Goal: Complete application form

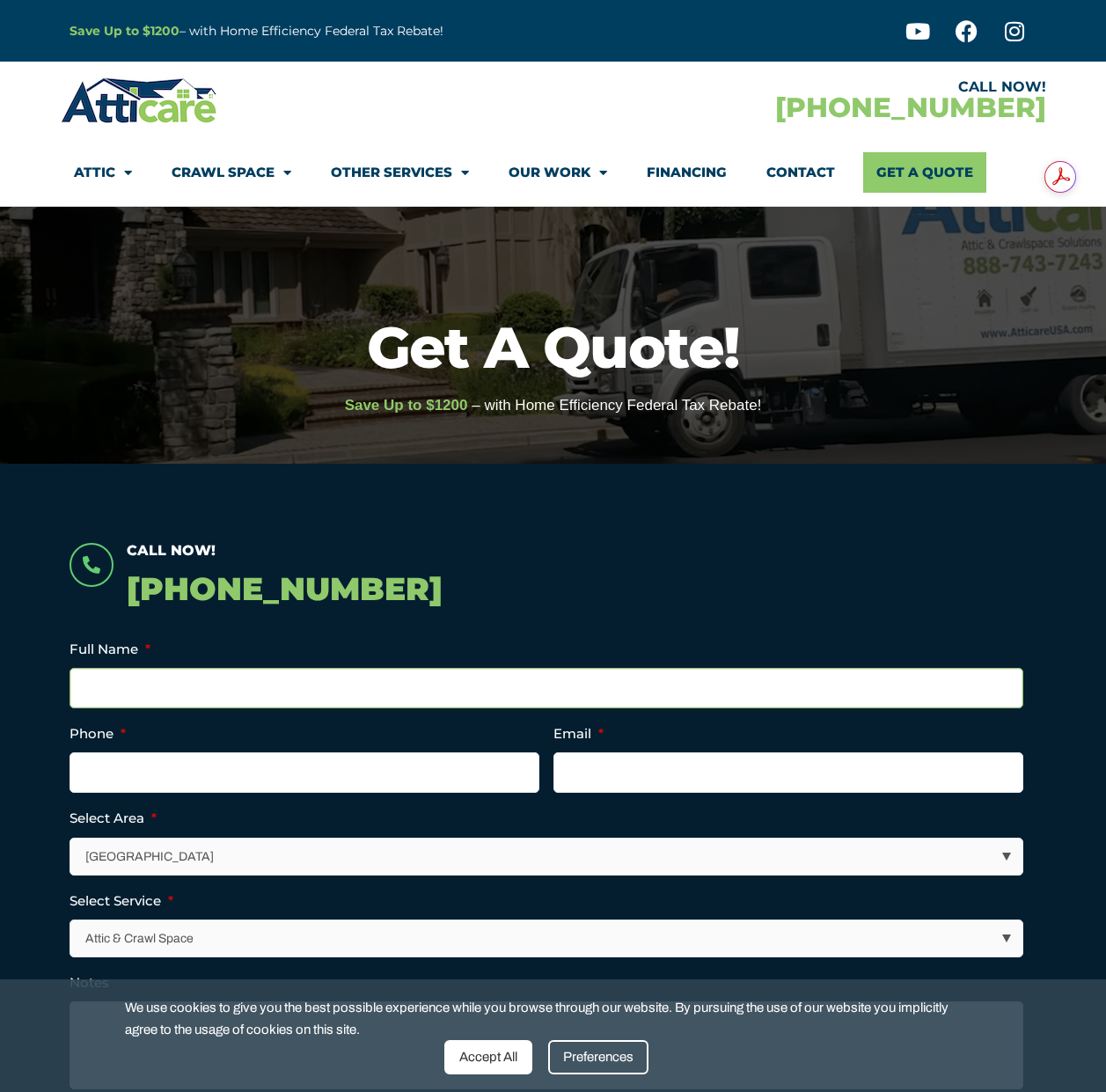
click at [95, 684] on input "Full Name *" at bounding box center [546, 687] width 953 height 40
type input "[PERSON_NAME]"
type input "[PHONE_NUMBER]"
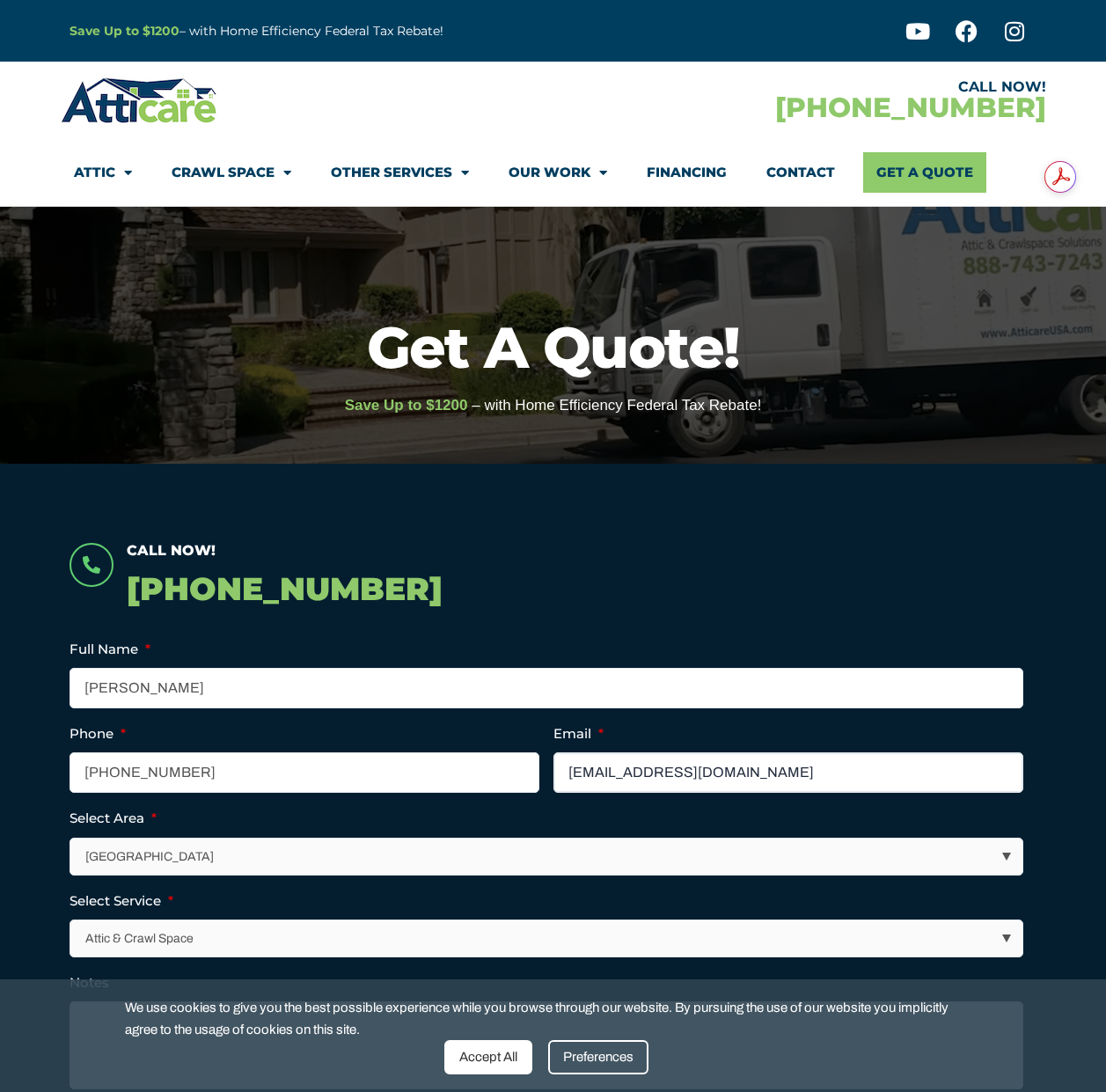
type input "[EMAIL_ADDRESS][DOMAIN_NAME]"
click at [131, 858] on select "[GEOGRAPHIC_DATA] [GEOGRAPHIC_DATA] [US_STATE] / [US_STATE] Area Other Areas" at bounding box center [547, 856] width 952 height 36
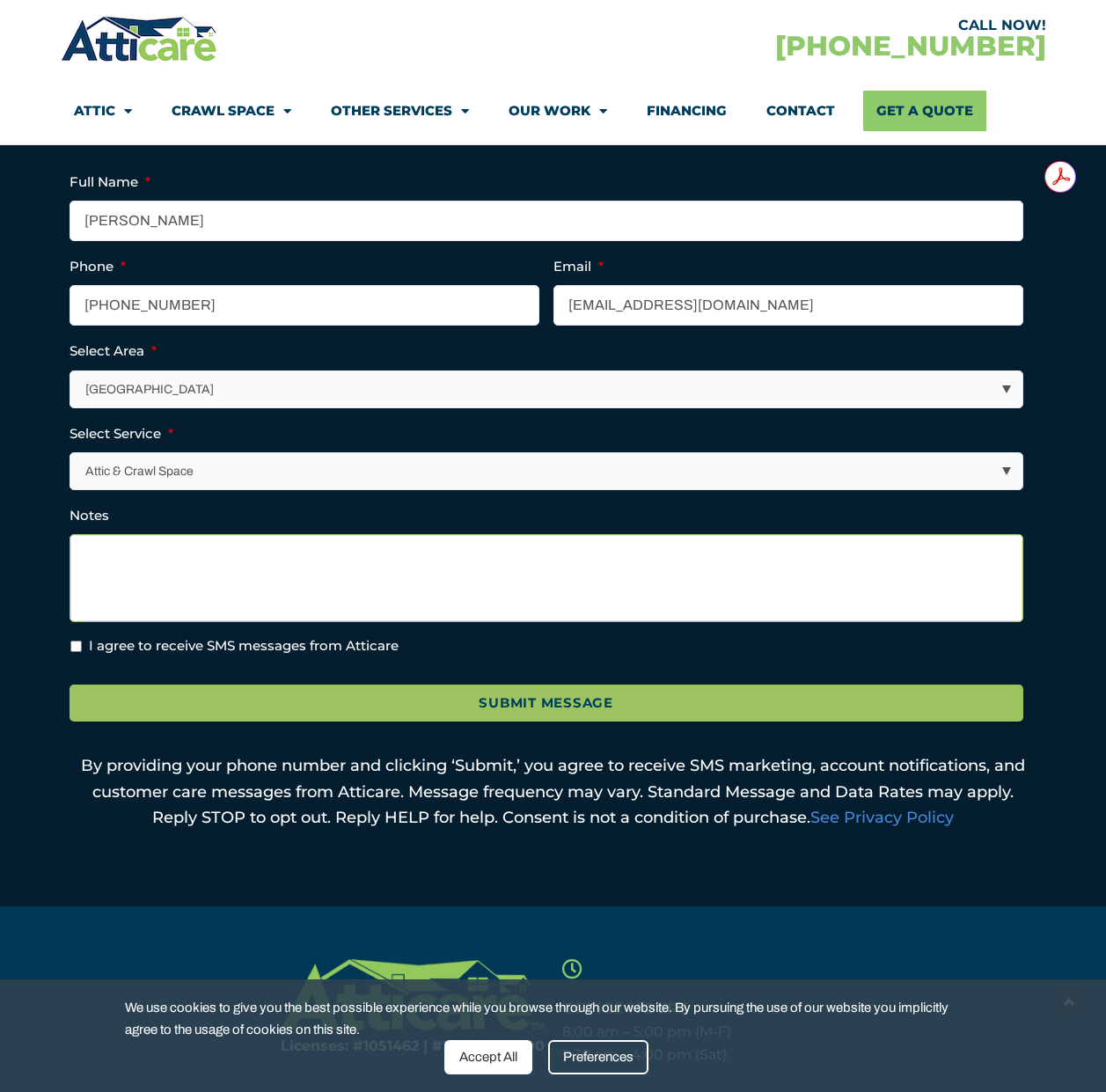
click at [129, 551] on textarea "Notes" at bounding box center [546, 578] width 953 height 88
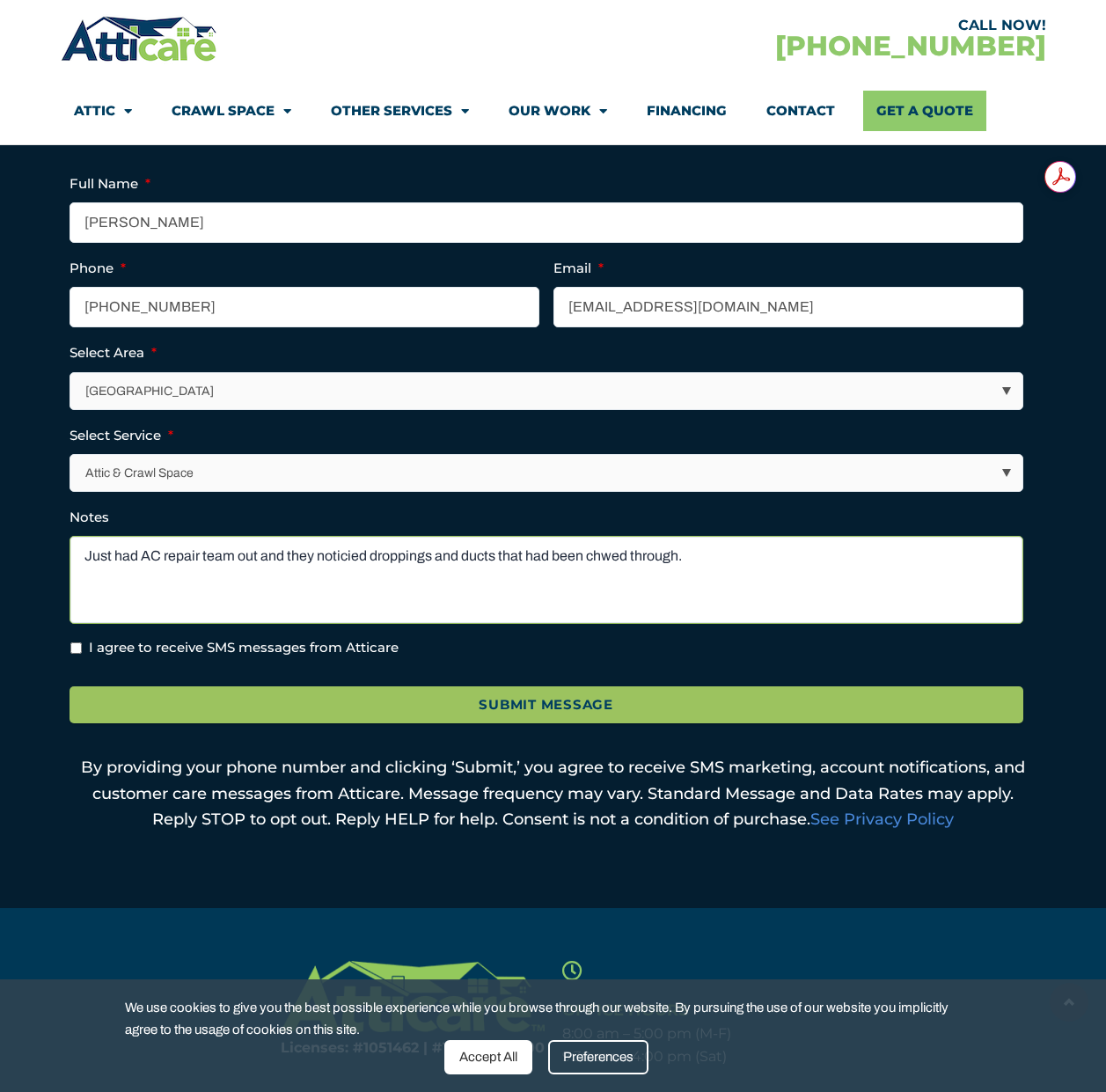
type textarea "Just had AC repair team out and they noticied droppings and ducts that had been…"
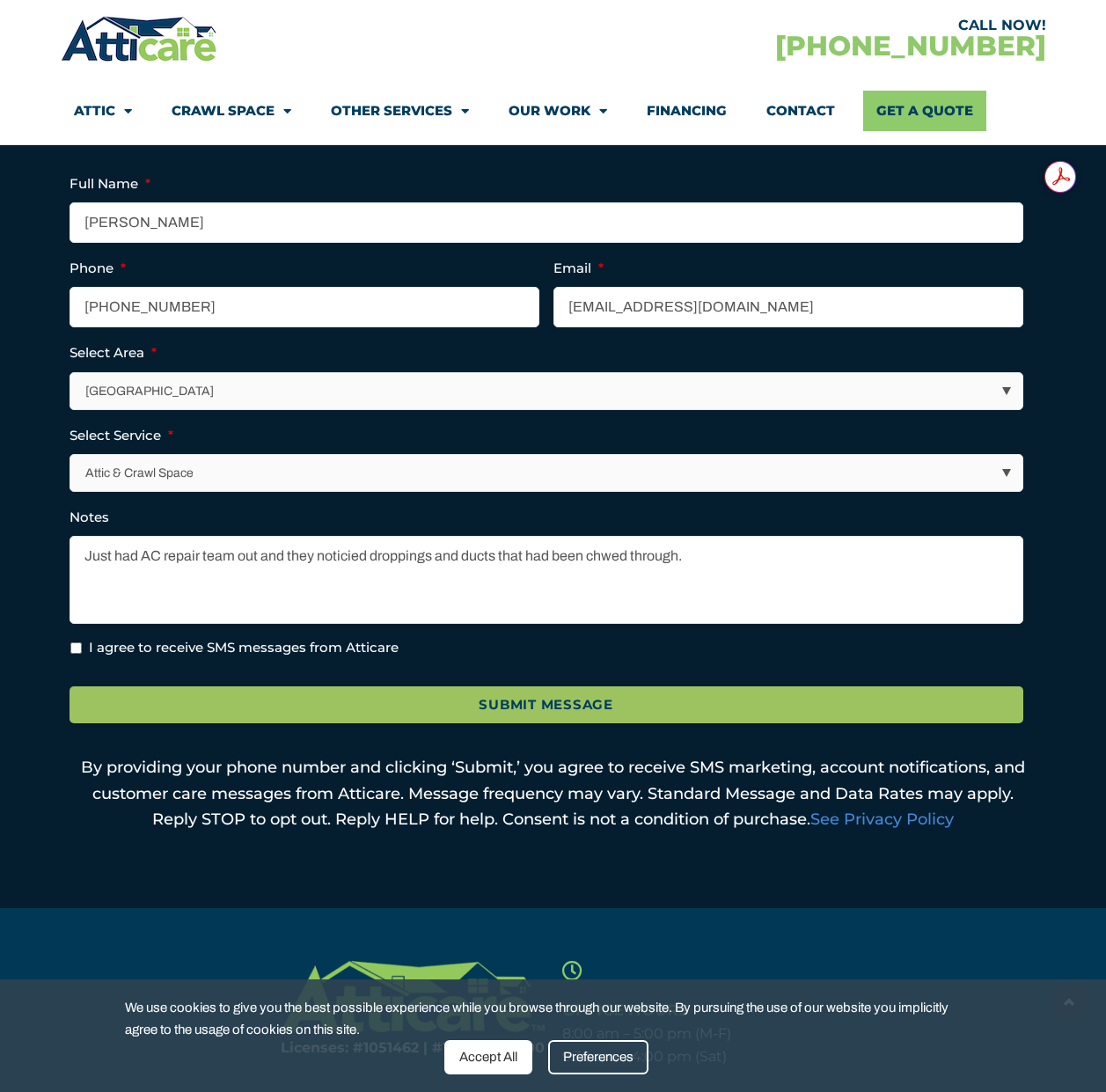
click at [82, 651] on li "I agree to receive SMS messages from Atticare" at bounding box center [554, 648] width 968 height 20
click at [76, 649] on input "I agree to receive SMS messages from Atticare" at bounding box center [76, 648] width 11 height 11
checkbox input "true"
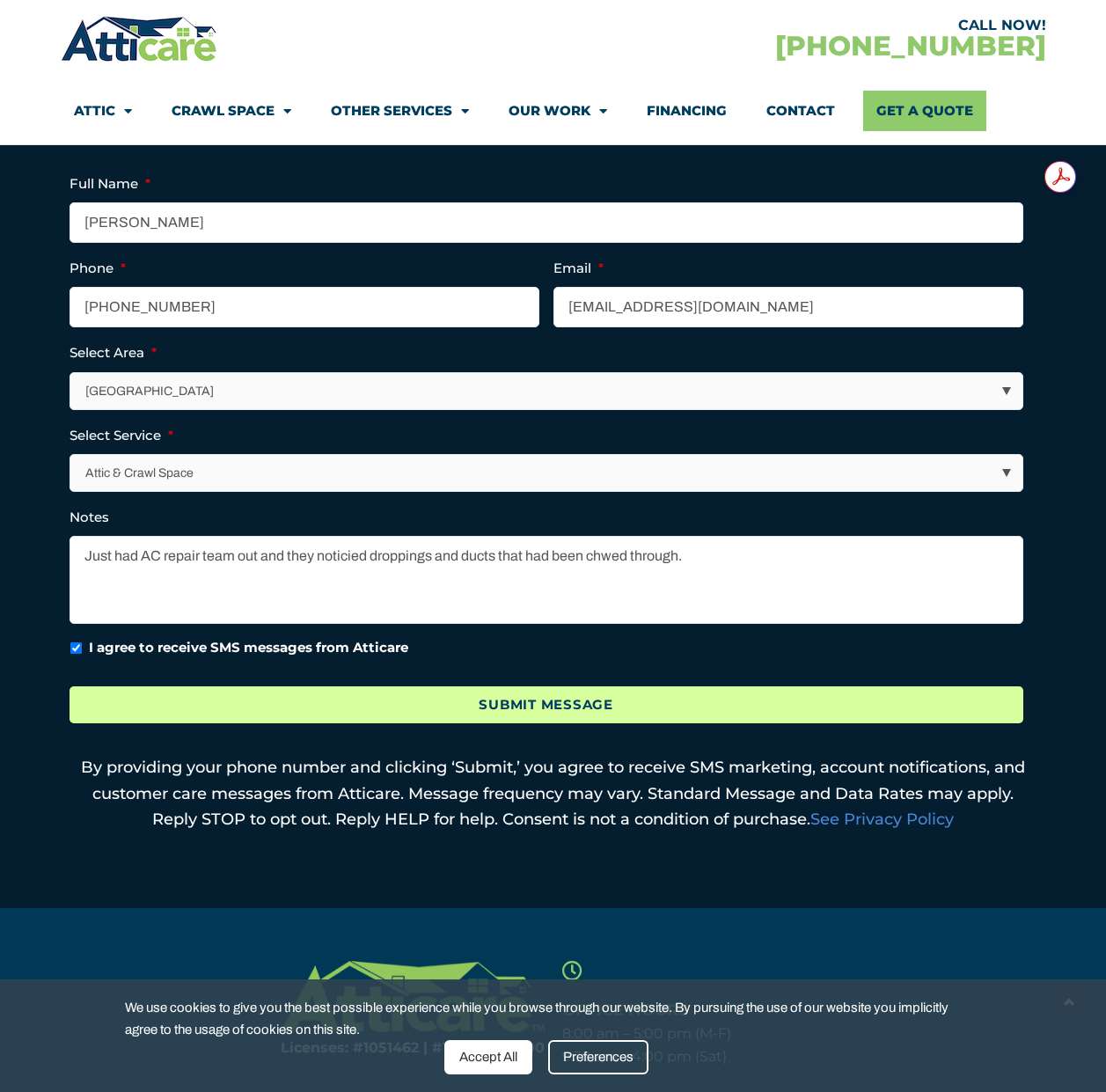
click at [471, 704] on input "Submit Message" at bounding box center [546, 705] width 953 height 38
click at [472, 703] on input "Submit Message" at bounding box center [546, 705] width 953 height 38
